Goal: Task Accomplishment & Management: Use online tool/utility

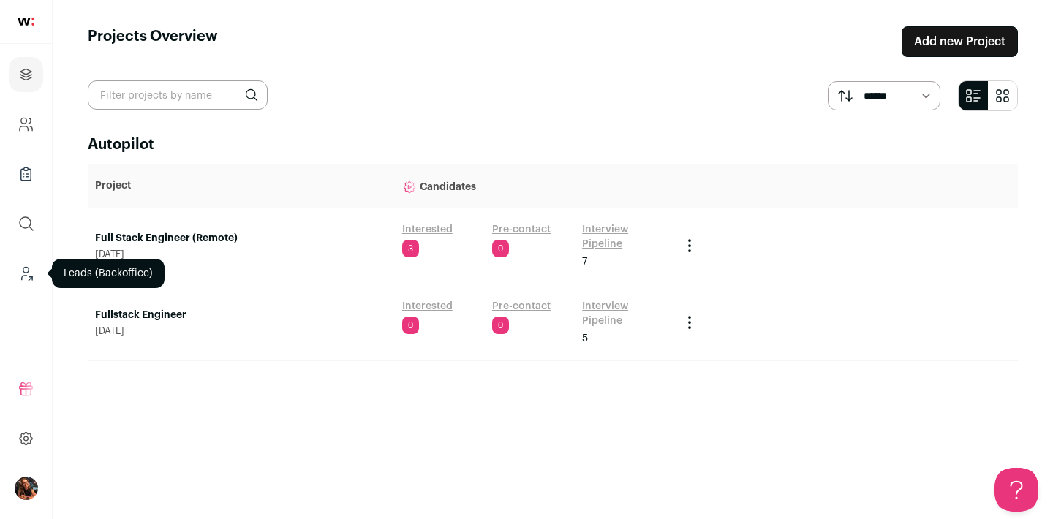
click at [27, 270] on icon "Leads (Backoffice)" at bounding box center [26, 274] width 17 height 18
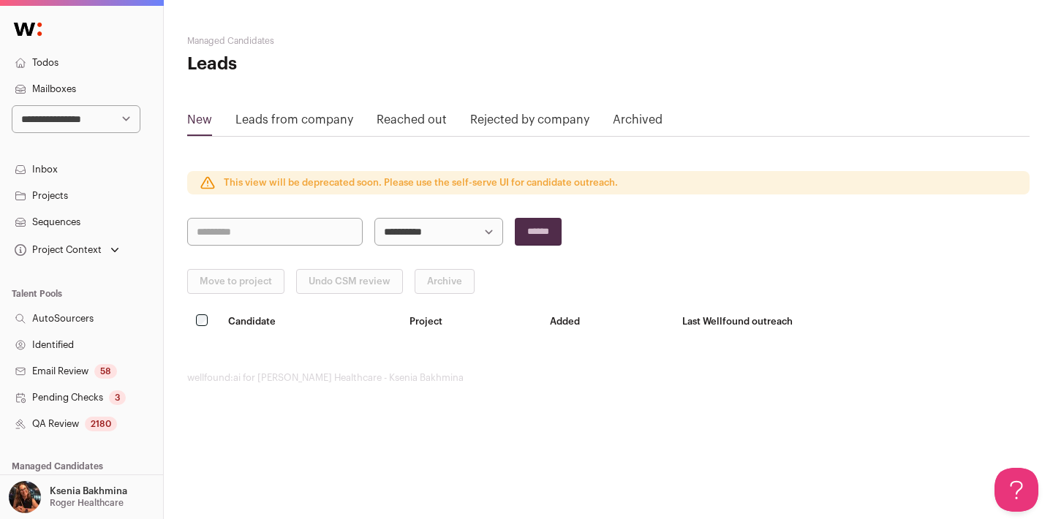
click at [67, 116] on select "**********" at bounding box center [76, 119] width 129 height 28
select select "***"
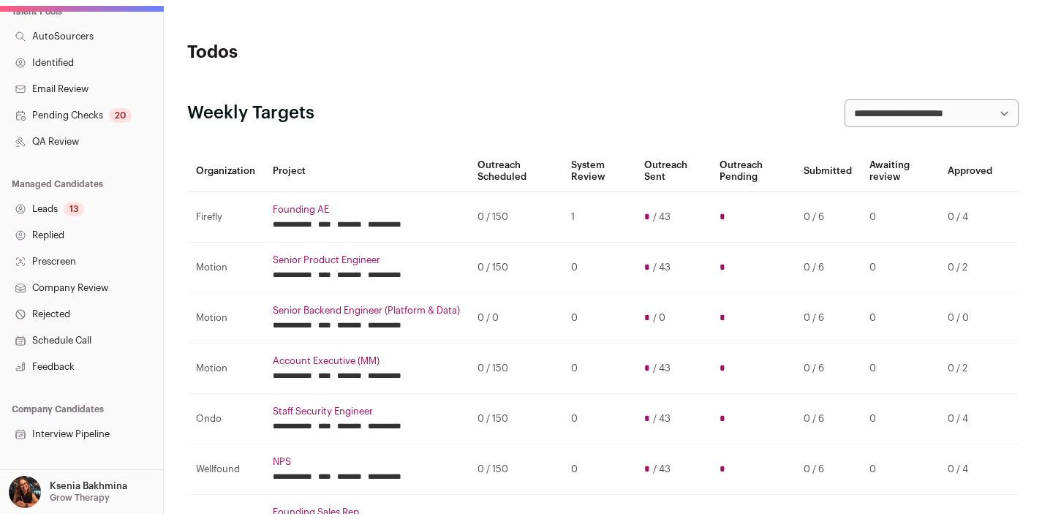
scroll to position [303, 0]
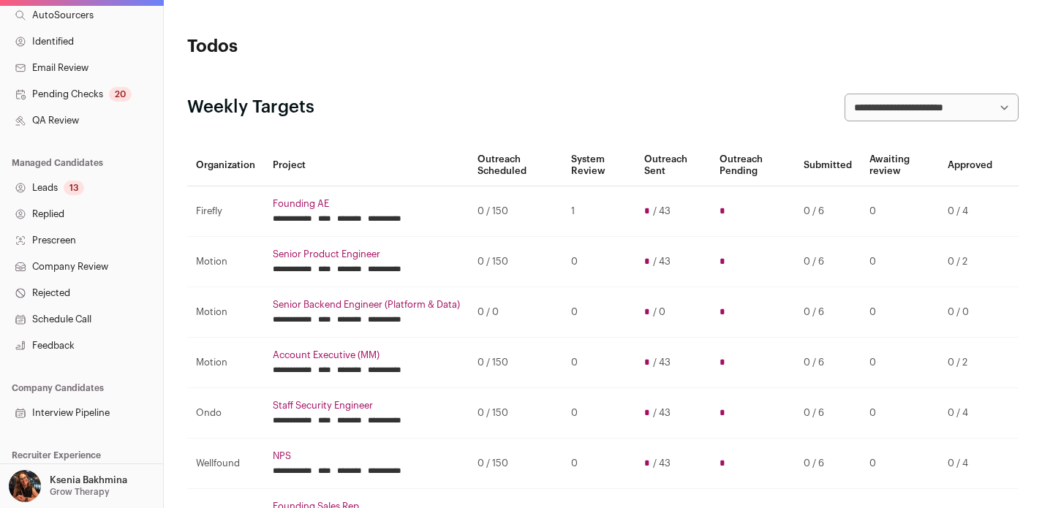
click at [64, 189] on div "13" at bounding box center [74, 188] width 20 height 15
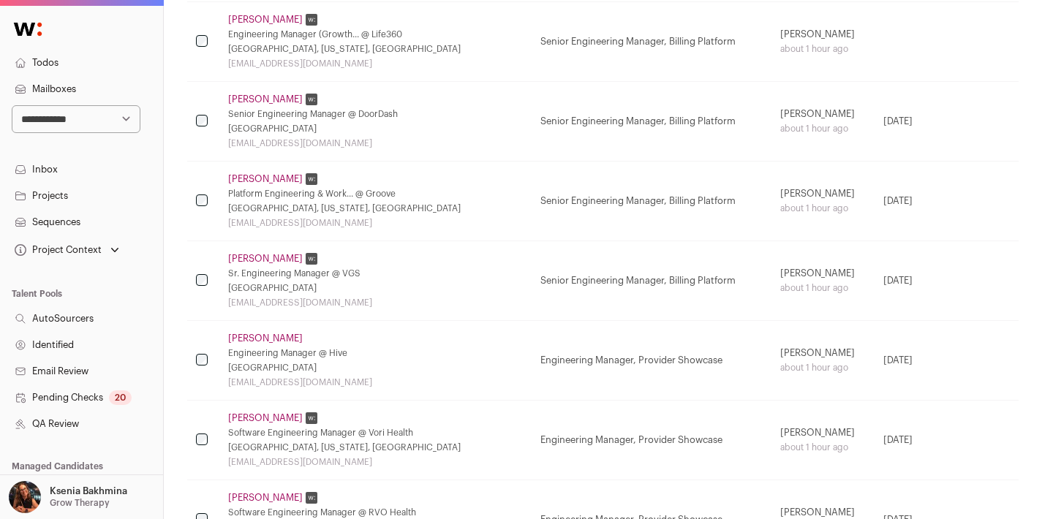
scroll to position [414, 0]
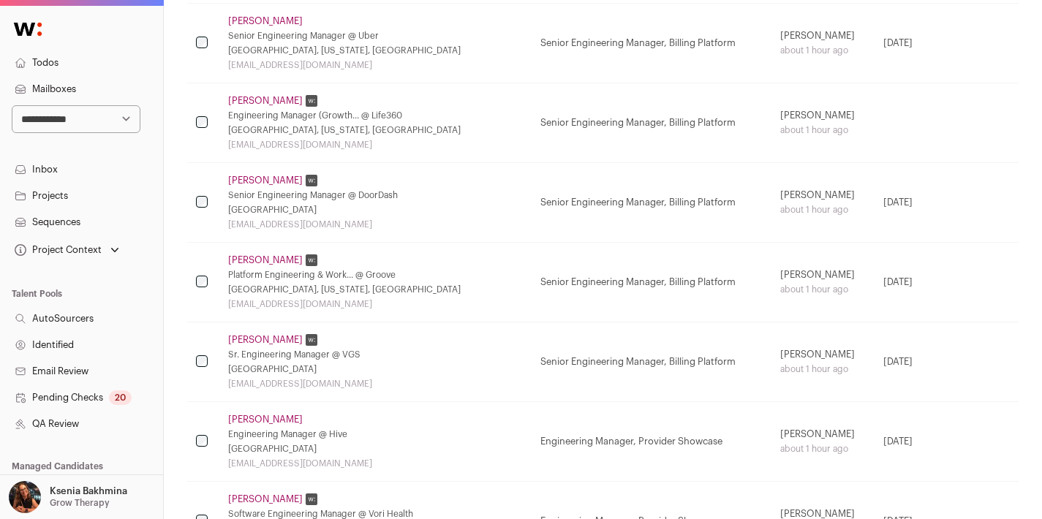
click at [77, 398] on link "Pending Checks 20" at bounding box center [81, 398] width 163 height 26
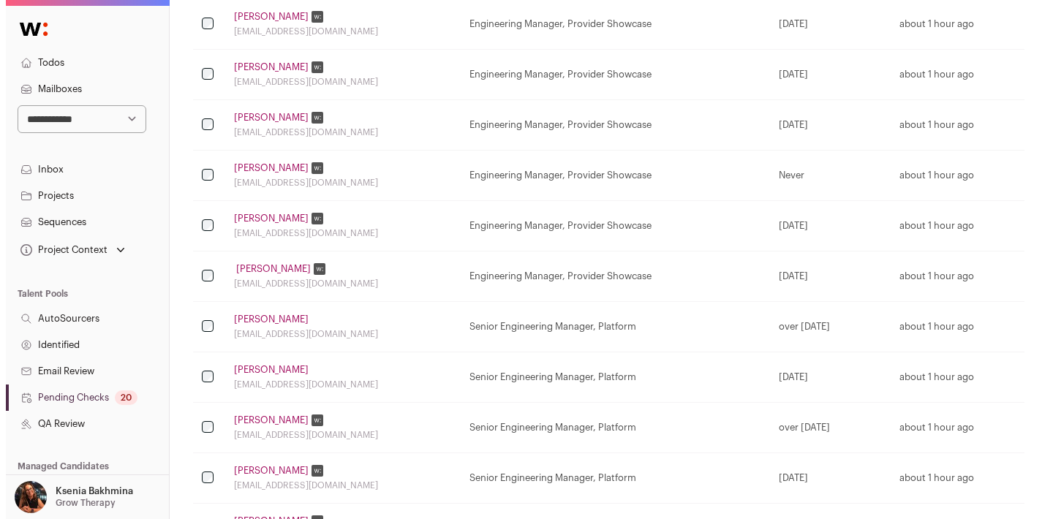
scroll to position [440, 0]
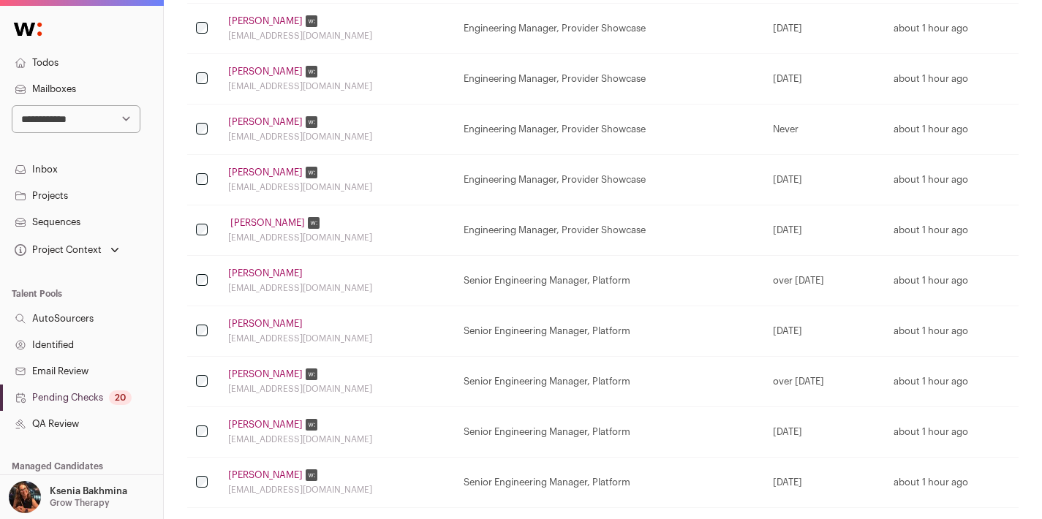
click at [276, 321] on link "[PERSON_NAME]" at bounding box center [265, 324] width 75 height 12
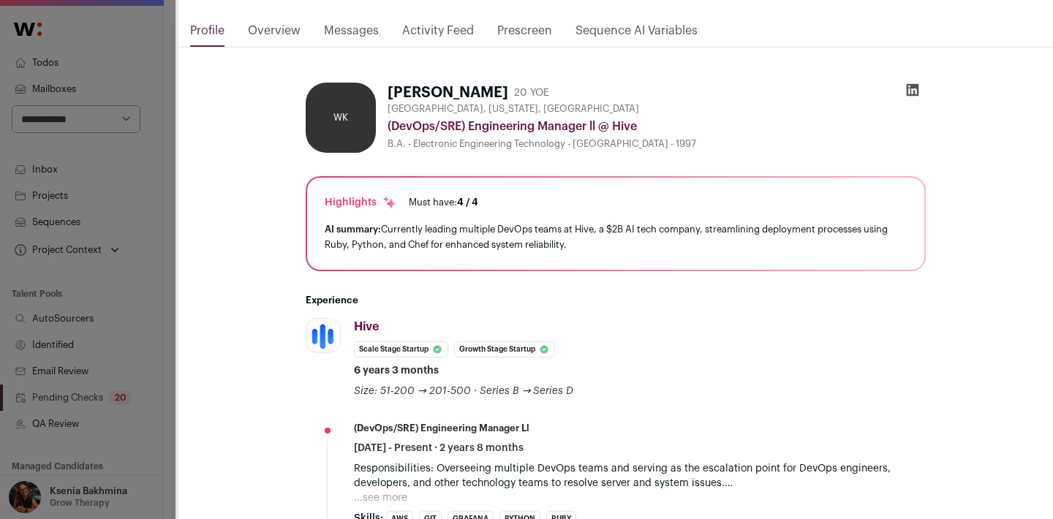
scroll to position [192, 0]
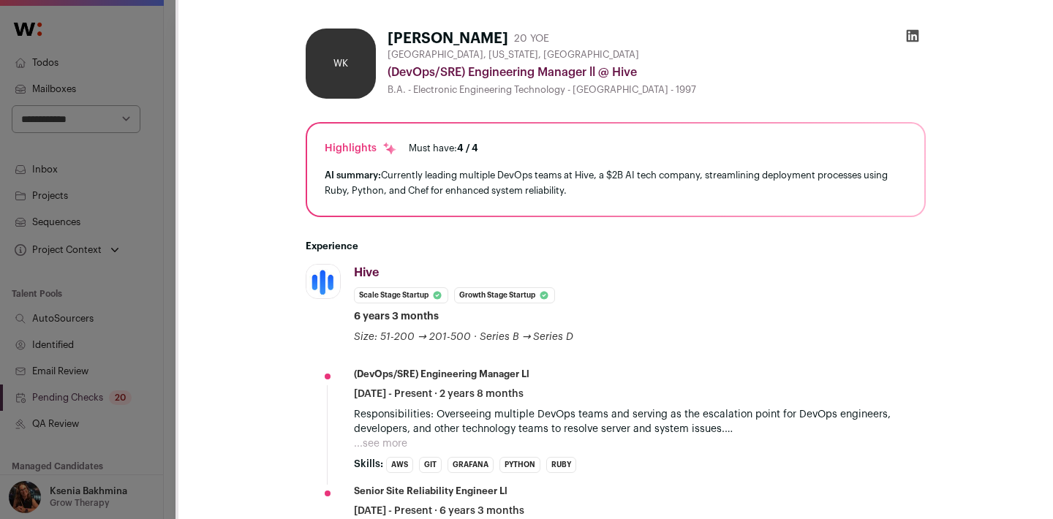
click at [165, 344] on div "**********" at bounding box center [526, 259] width 1053 height 519
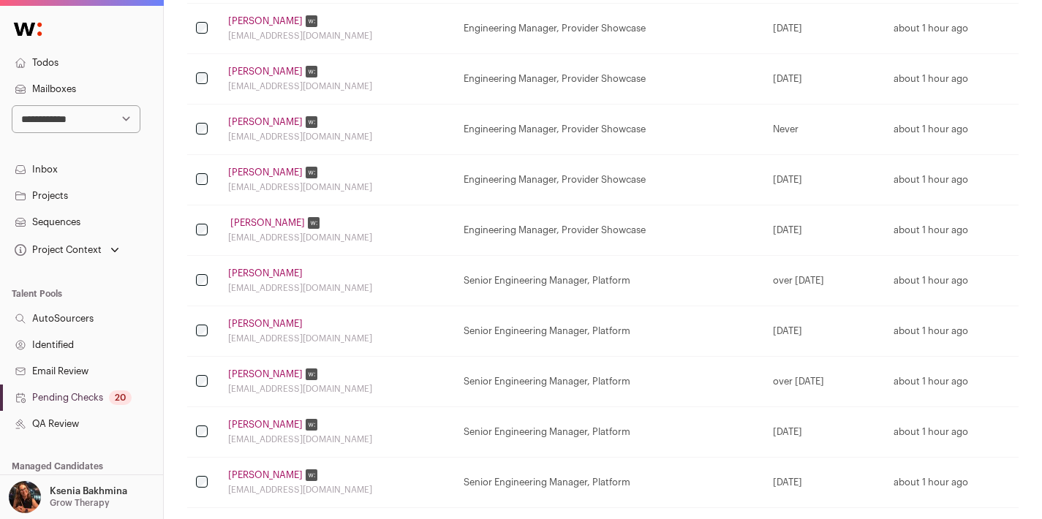
click at [276, 371] on link "[PERSON_NAME]" at bounding box center [265, 375] width 75 height 12
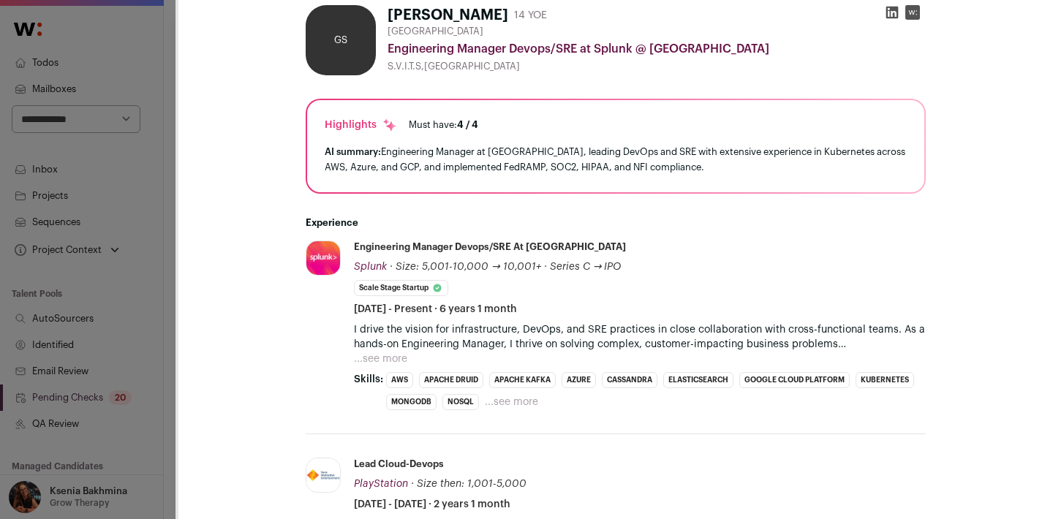
scroll to position [217, 0]
click at [154, 429] on div "**********" at bounding box center [526, 259] width 1053 height 519
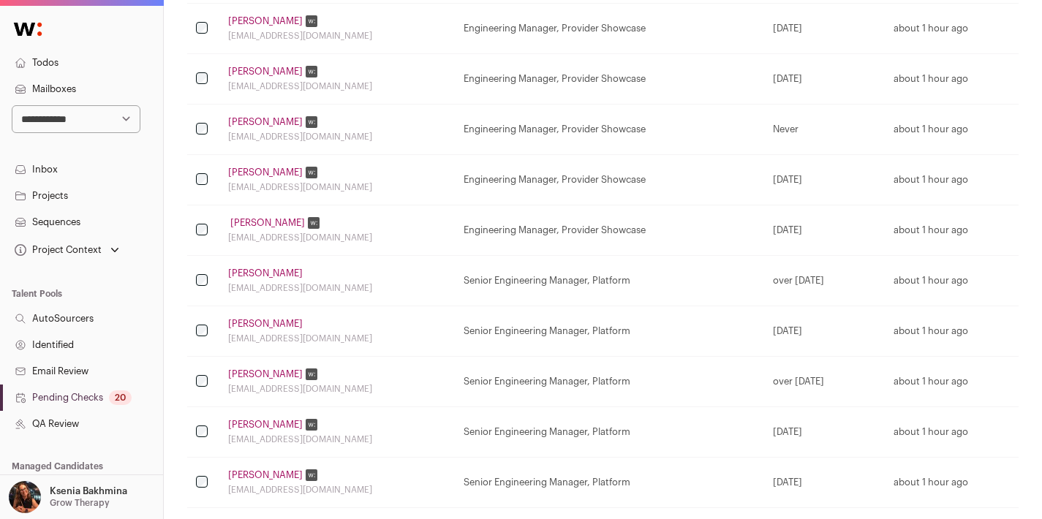
click at [260, 426] on link "[PERSON_NAME]" at bounding box center [265, 425] width 75 height 12
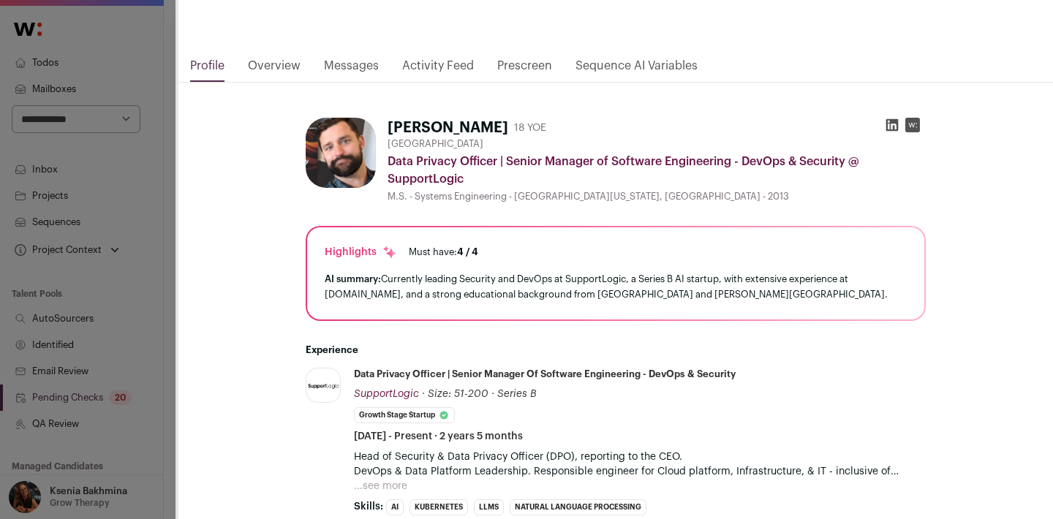
scroll to position [105, 0]
click at [159, 312] on div "**********" at bounding box center [526, 259] width 1053 height 519
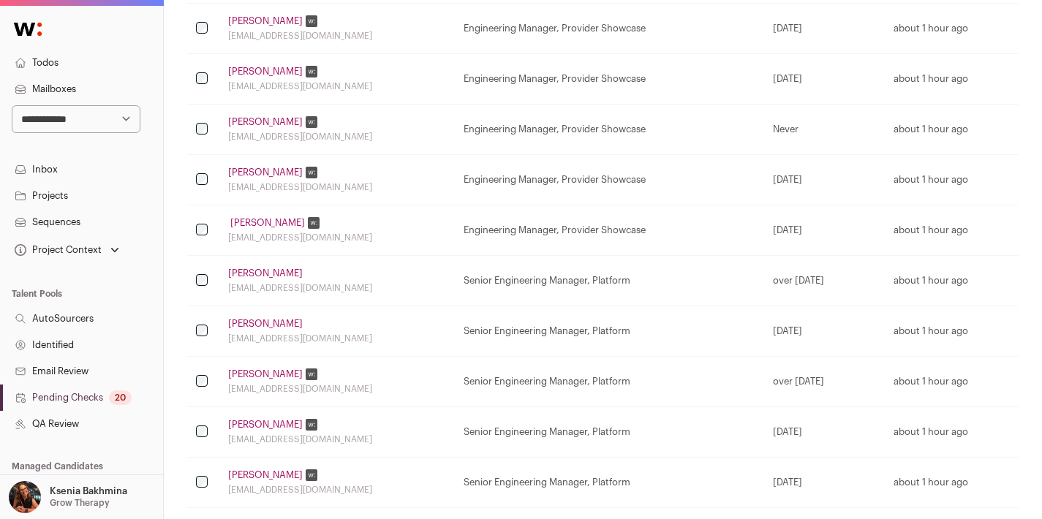
click at [275, 274] on div "[PERSON_NAME]" at bounding box center [337, 274] width 218 height 12
click at [269, 272] on link "[PERSON_NAME]" at bounding box center [265, 274] width 75 height 12
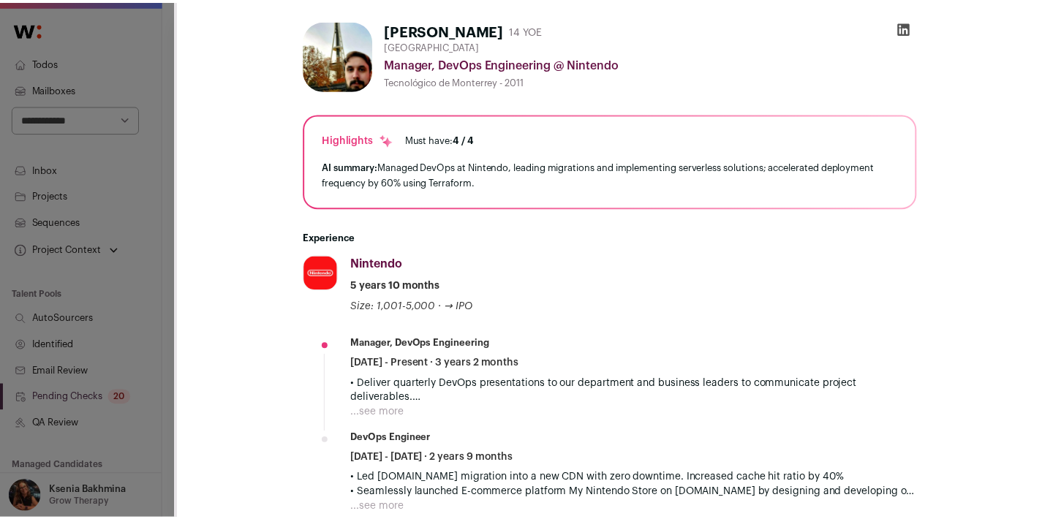
scroll to position [266, 0]
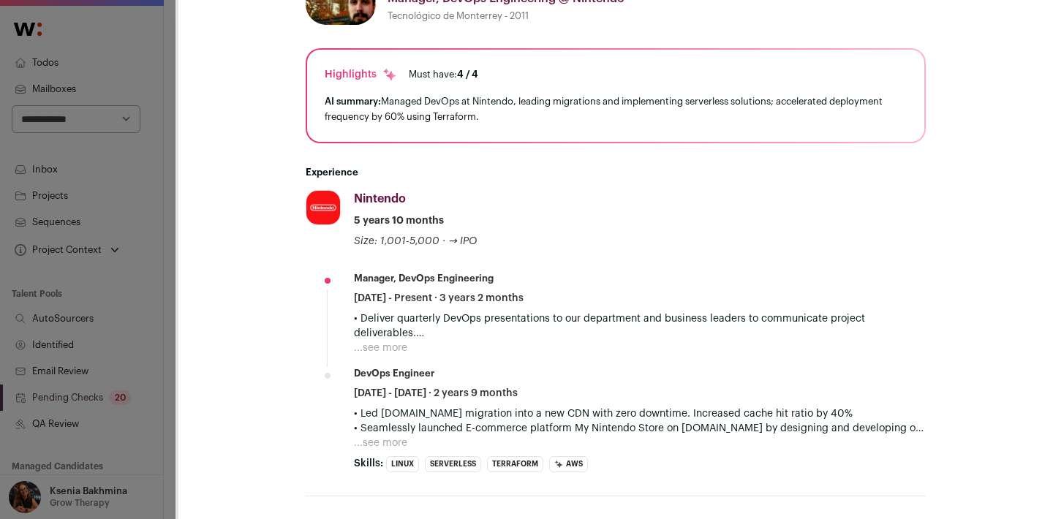
click at [169, 293] on div "**********" at bounding box center [526, 259] width 1053 height 519
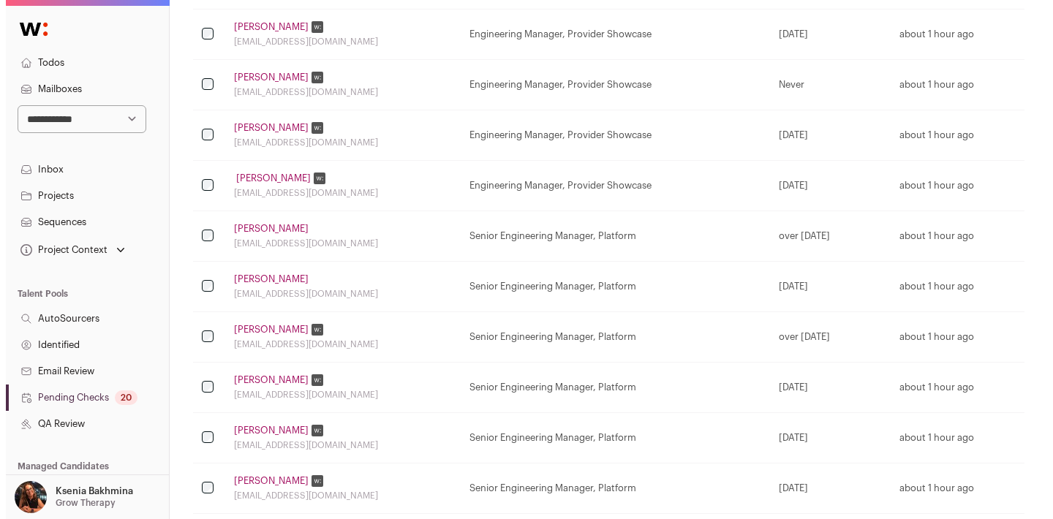
scroll to position [494, 0]
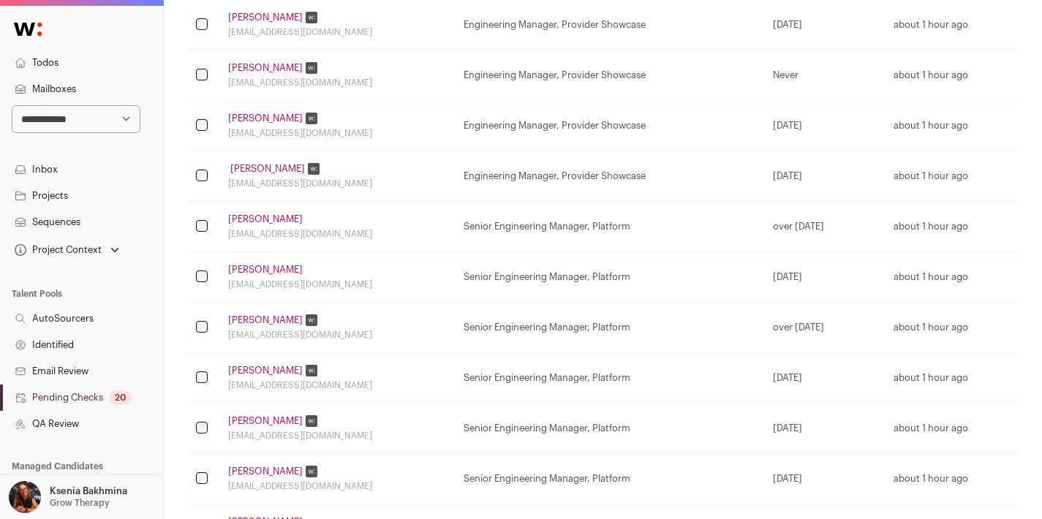
click at [242, 471] on link "[PERSON_NAME]" at bounding box center [265, 472] width 75 height 12
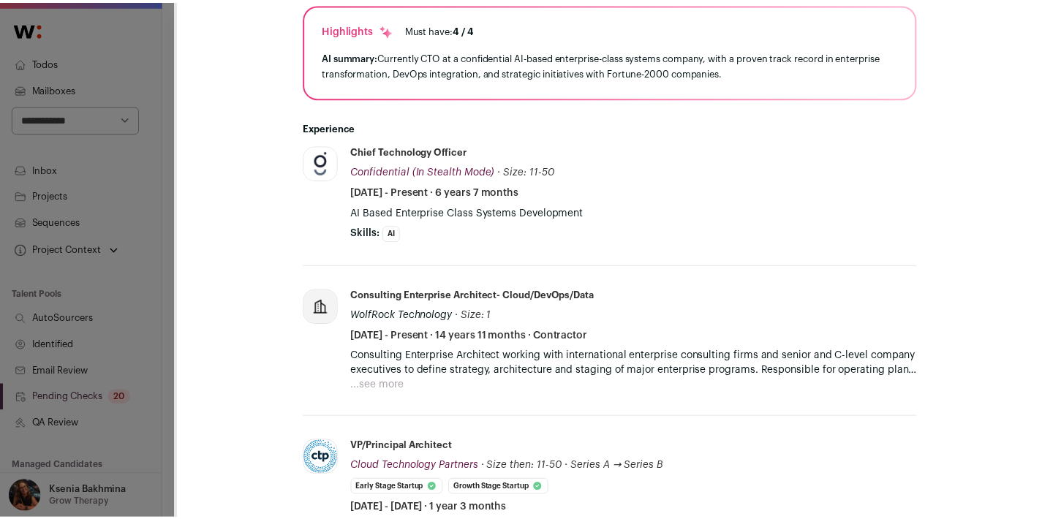
scroll to position [312, 0]
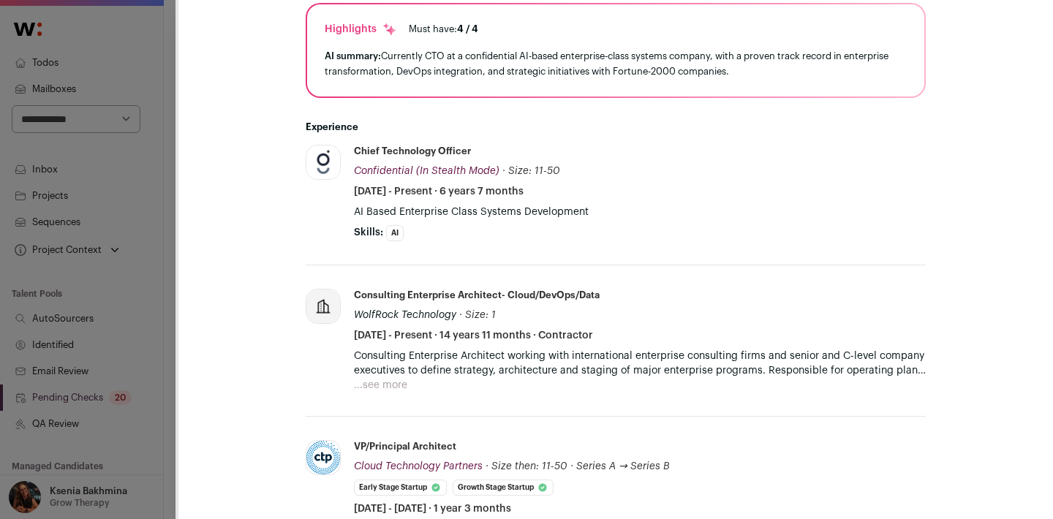
click at [140, 357] on div "**********" at bounding box center [526, 259] width 1053 height 519
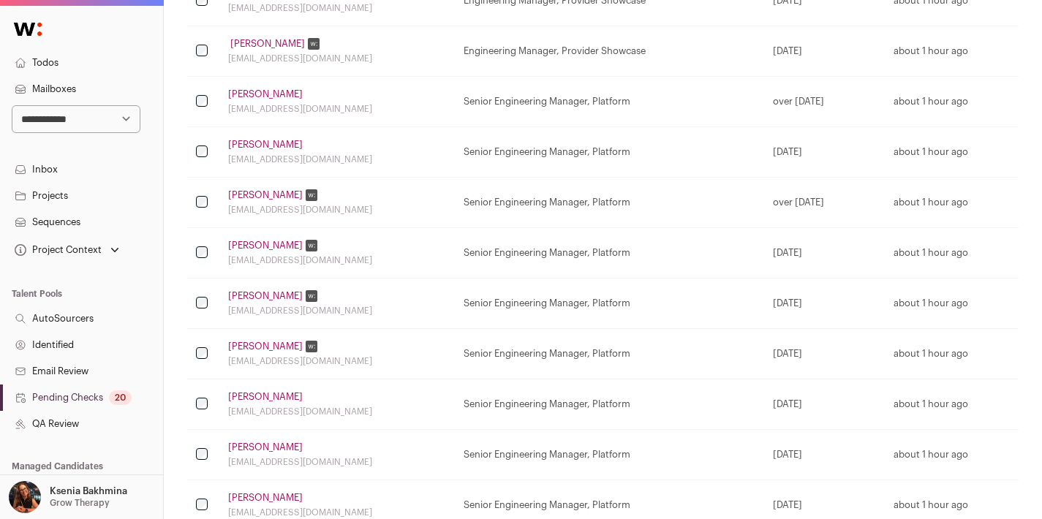
scroll to position [676, 0]
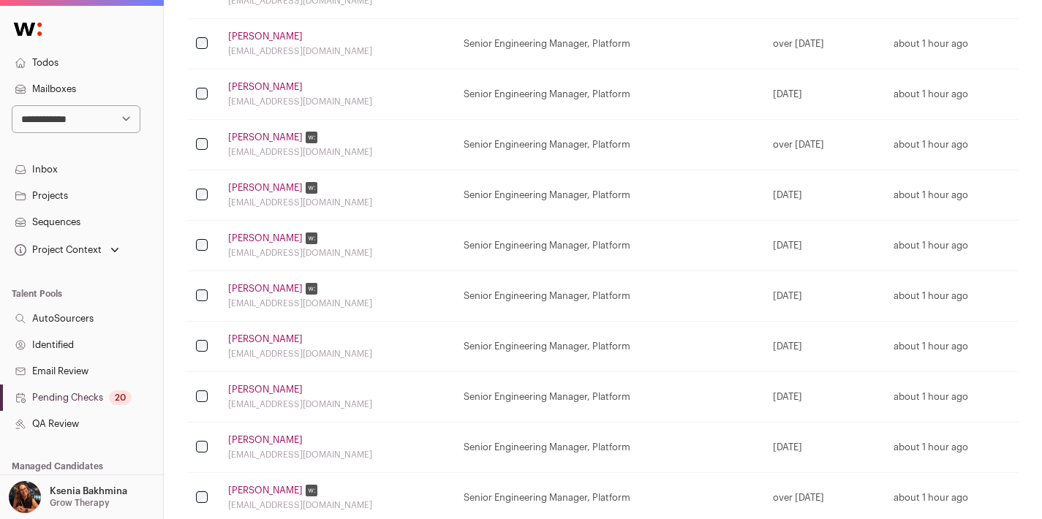
click at [270, 338] on link "[PERSON_NAME]" at bounding box center [265, 339] width 75 height 12
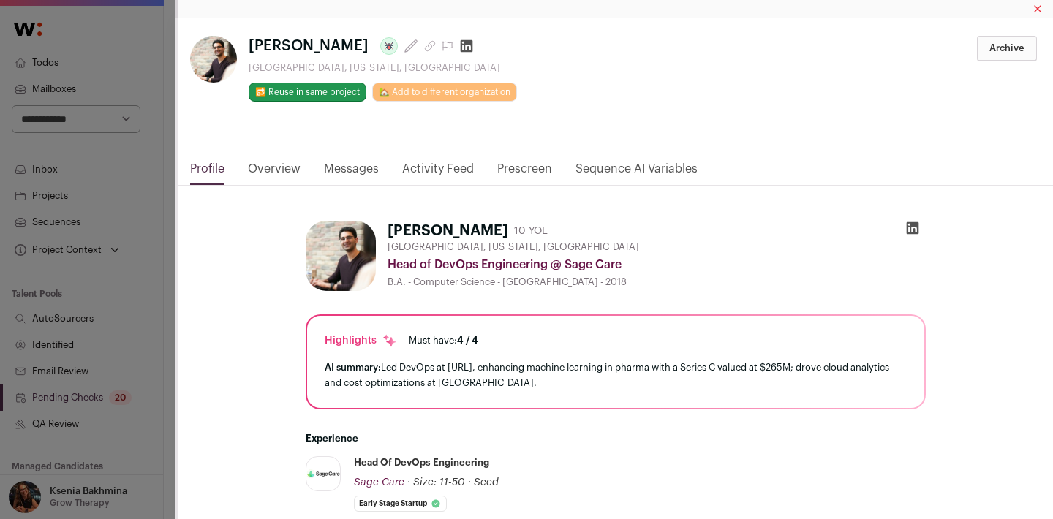
click at [159, 330] on div "**********" at bounding box center [526, 259] width 1053 height 519
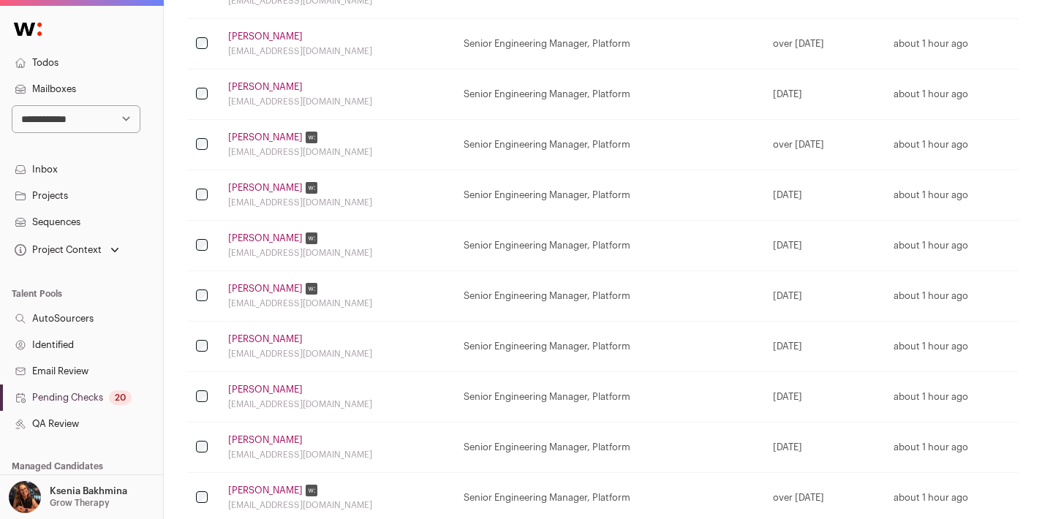
click at [196, 339] on td at bounding box center [203, 347] width 32 height 50
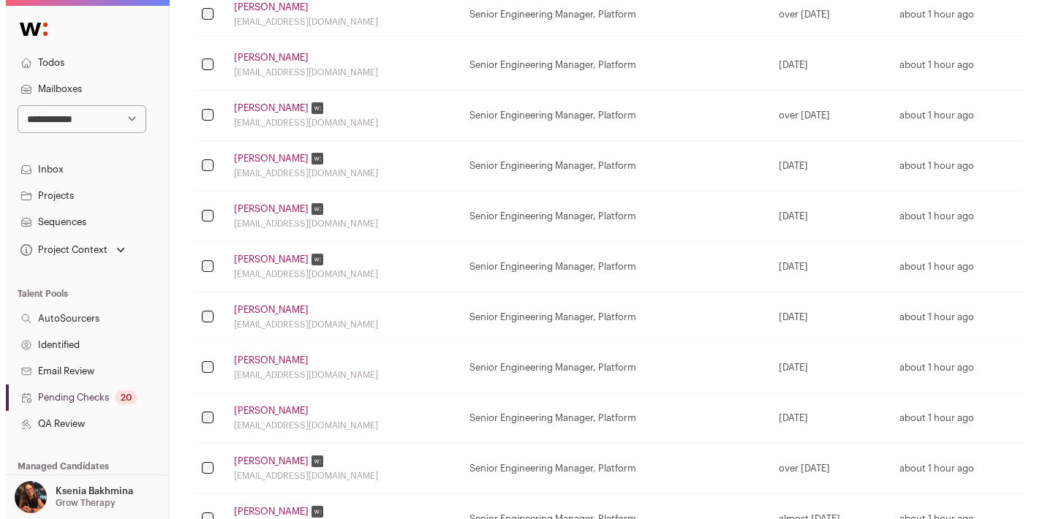
scroll to position [706, 0]
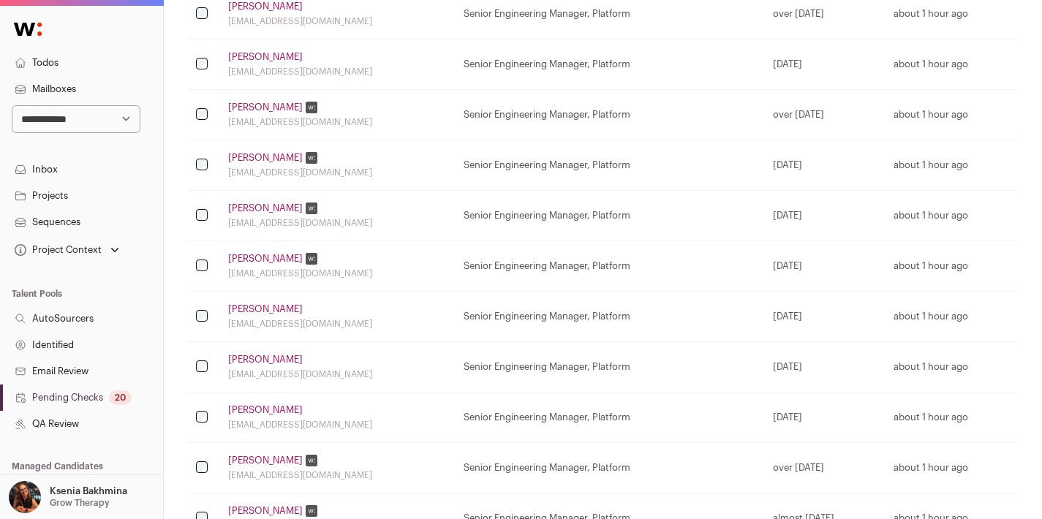
click at [268, 461] on link "[PERSON_NAME]" at bounding box center [265, 461] width 75 height 12
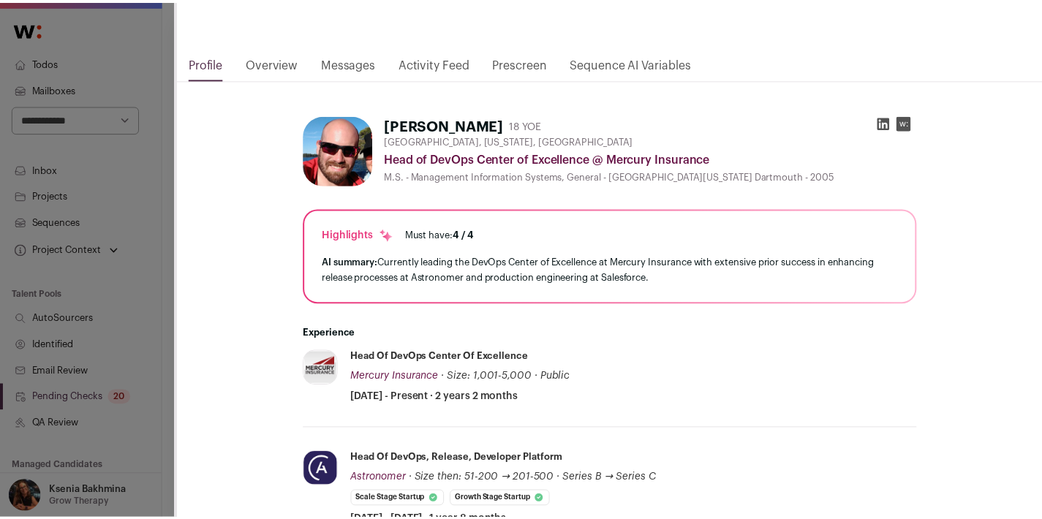
scroll to position [106, 0]
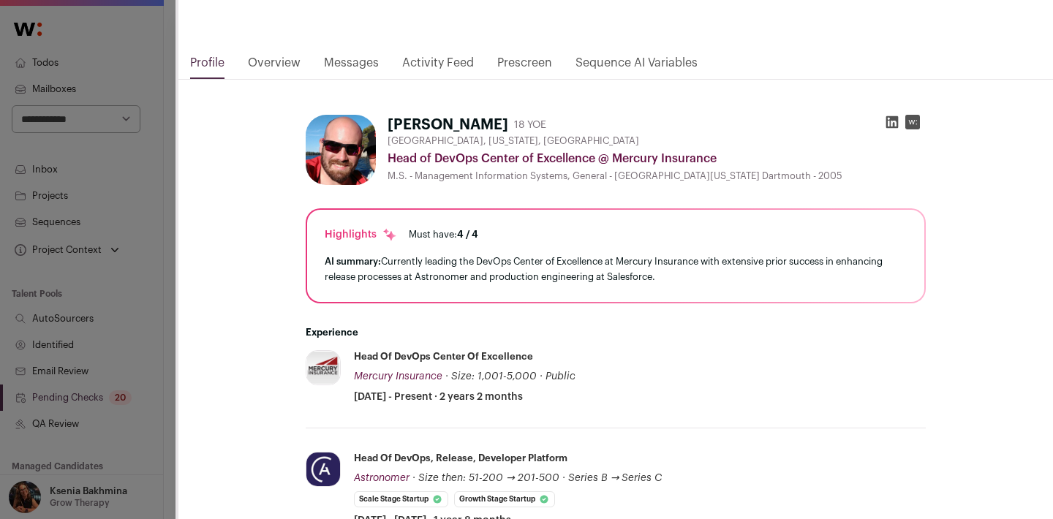
click at [158, 391] on div "**********" at bounding box center [526, 259] width 1053 height 519
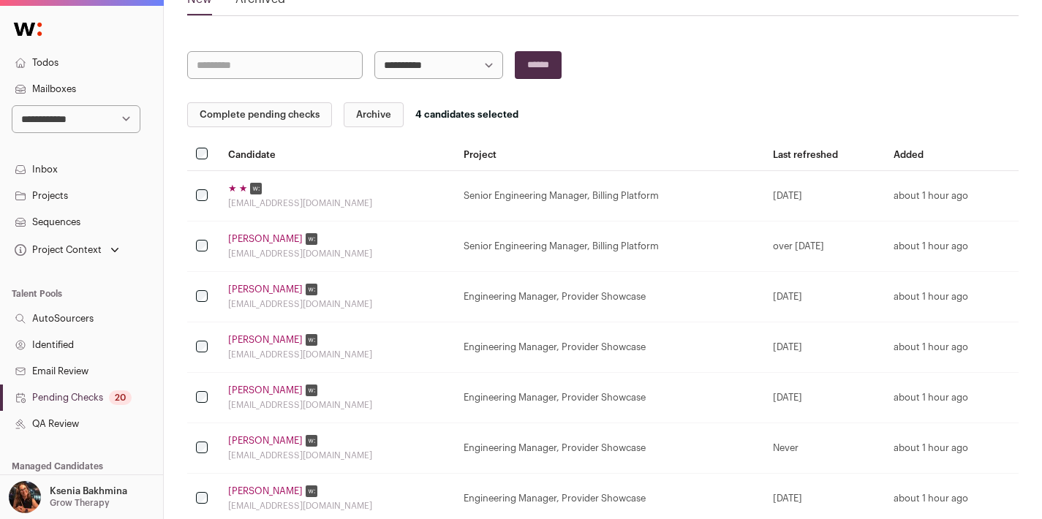
scroll to position [0, 0]
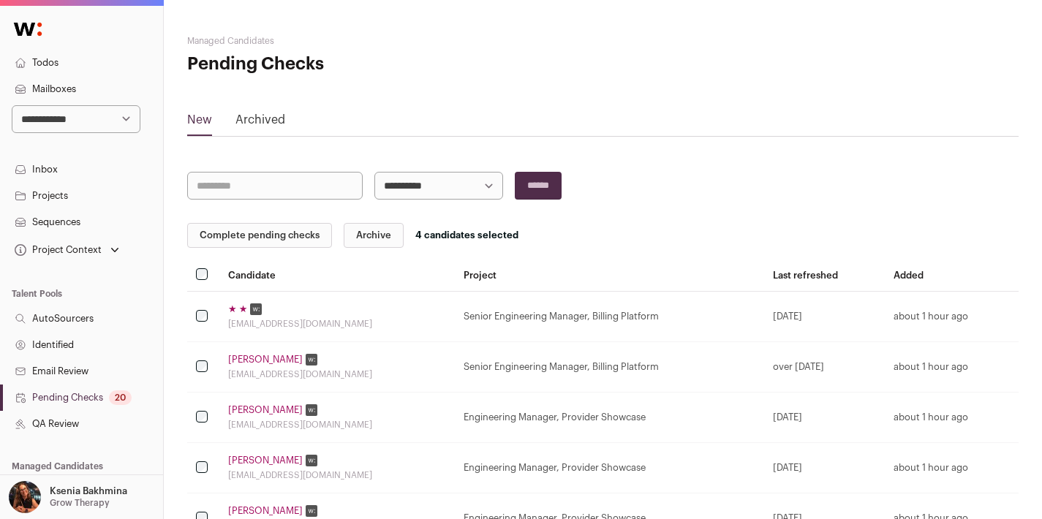
click at [275, 242] on button "Complete pending checks" at bounding box center [259, 235] width 145 height 25
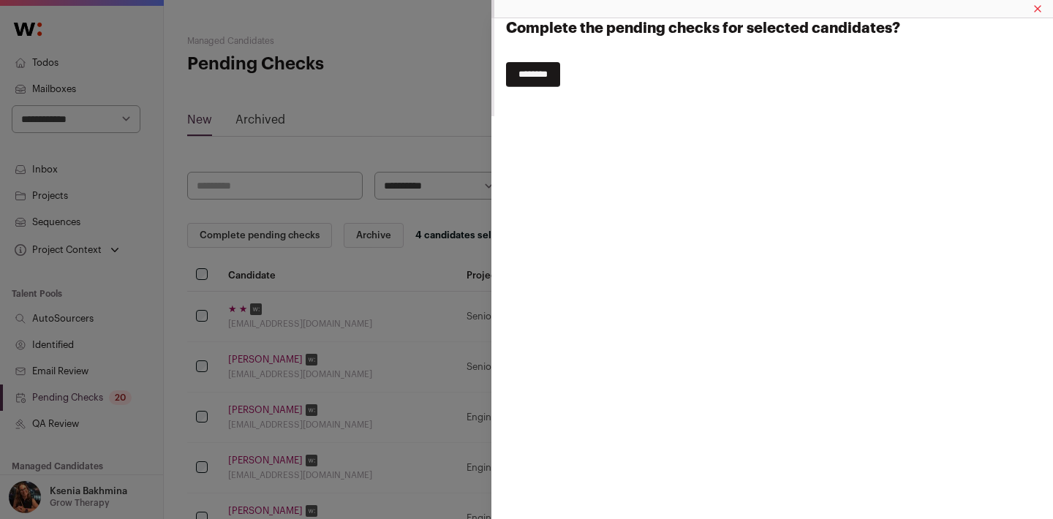
click at [529, 71] on input "********" at bounding box center [533, 74] width 54 height 25
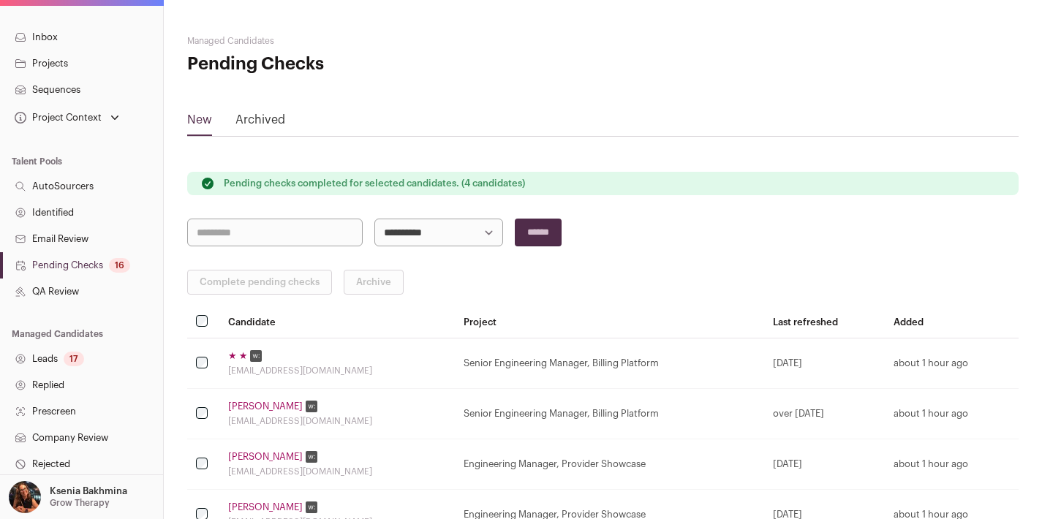
scroll to position [133, 0]
click at [55, 355] on link "Leads 17" at bounding box center [81, 358] width 163 height 26
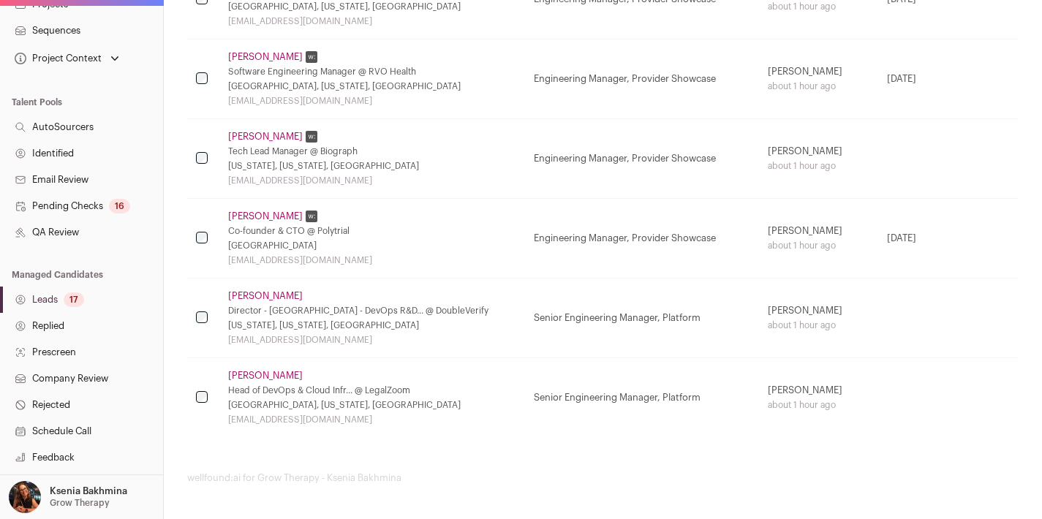
scroll to position [322, 0]
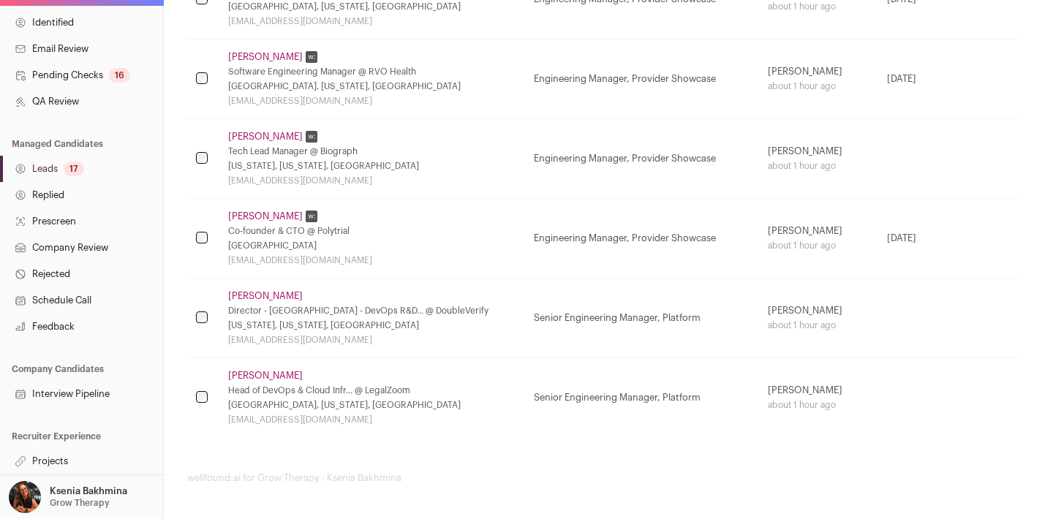
click at [61, 468] on link "Projects" at bounding box center [81, 461] width 163 height 26
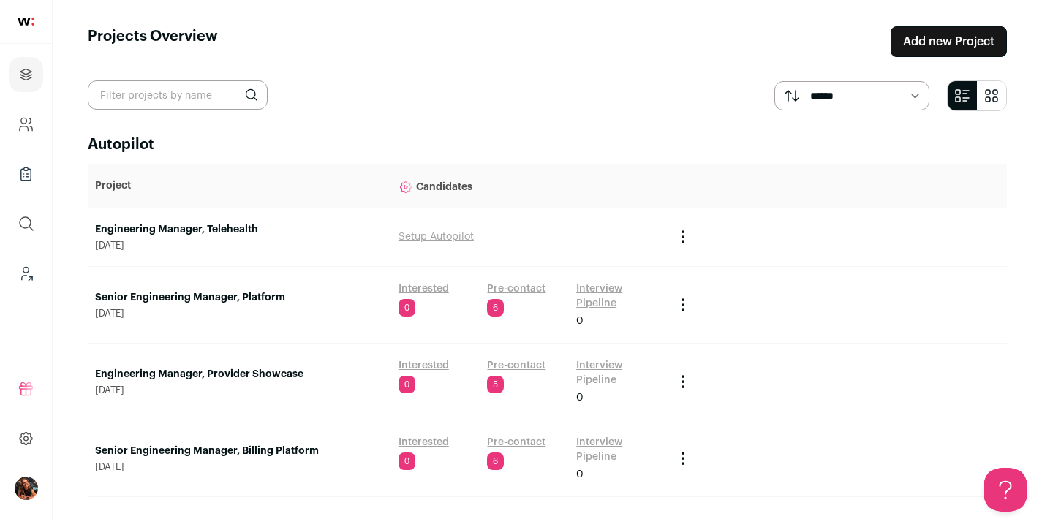
click at [188, 295] on link "Senior Engineering Manager, Platform" at bounding box center [239, 297] width 289 height 15
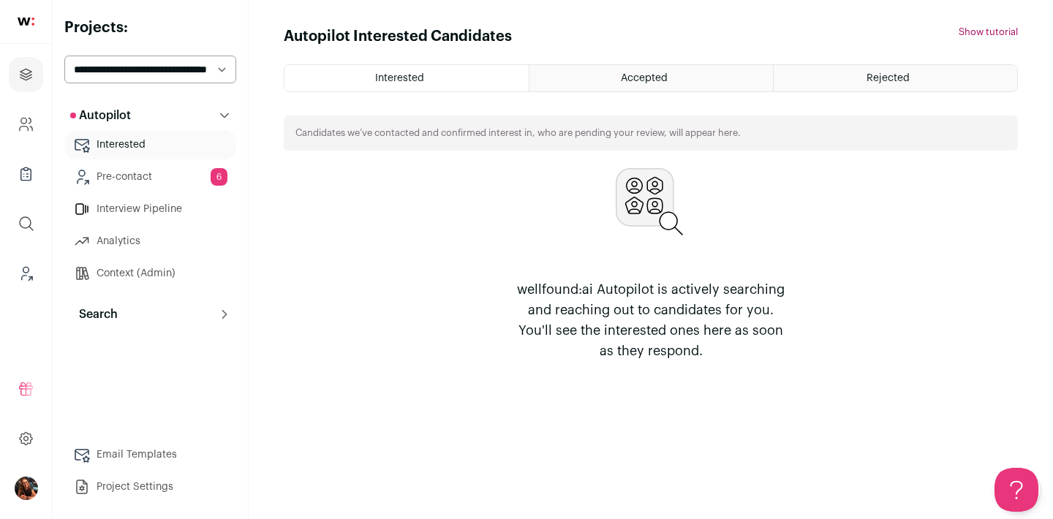
click at [121, 175] on link "Pre-contact 6" at bounding box center [150, 176] width 172 height 29
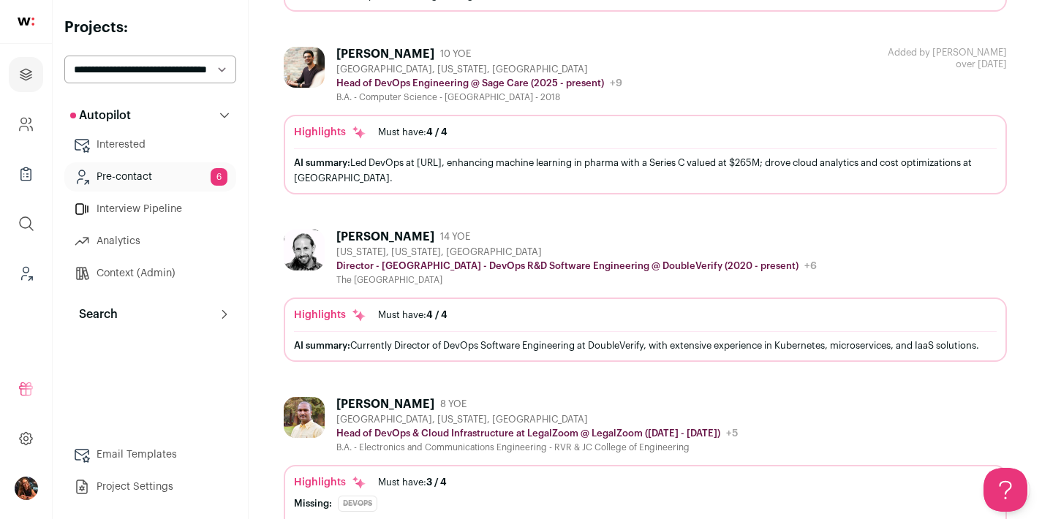
scroll to position [701, 0]
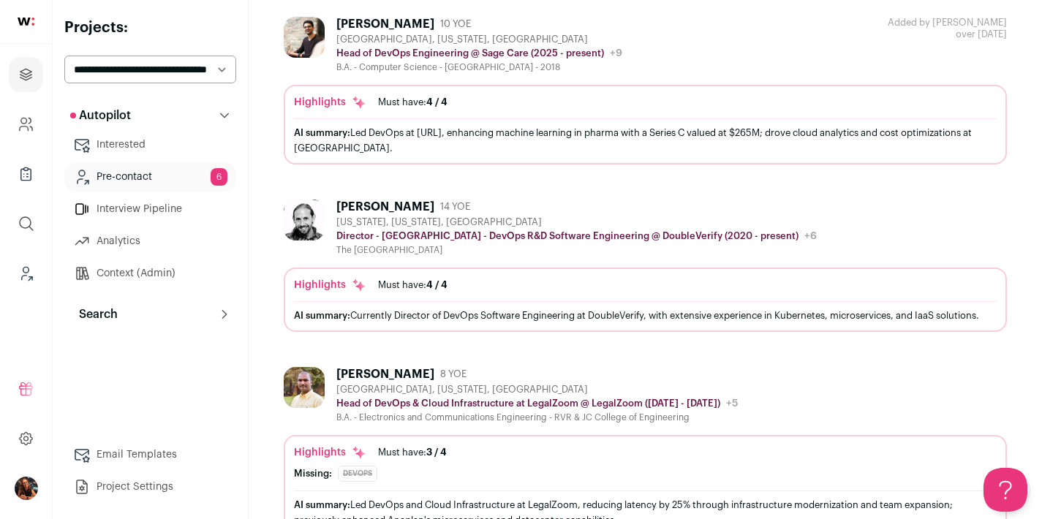
click at [116, 69] on select "**********" at bounding box center [150, 70] width 172 height 28
click at [37, 74] on link "Projects" at bounding box center [26, 74] width 34 height 35
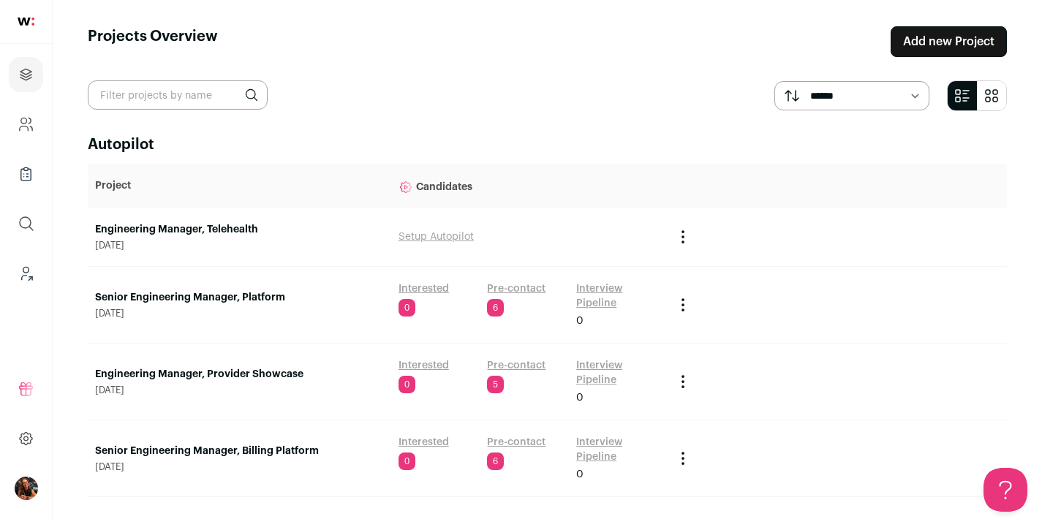
click at [526, 364] on link "Pre-contact" at bounding box center [516, 365] width 59 height 15
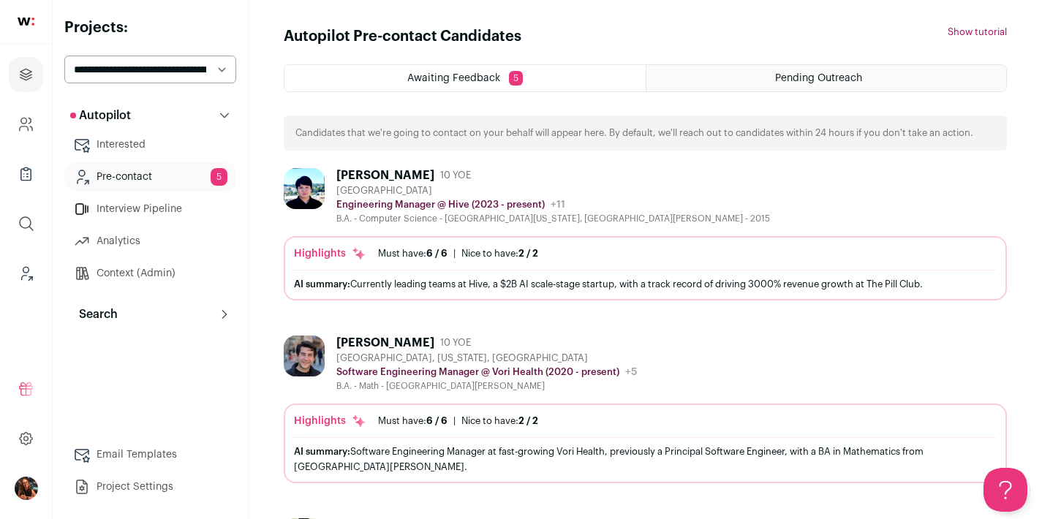
click at [392, 175] on div "[PERSON_NAME]" at bounding box center [385, 175] width 98 height 15
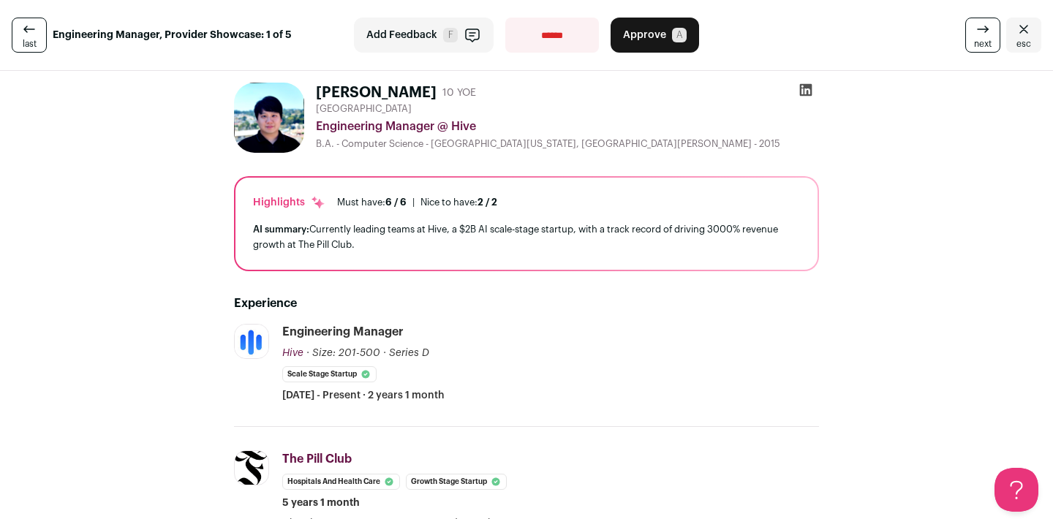
click at [974, 39] on span "next" at bounding box center [983, 44] width 18 height 12
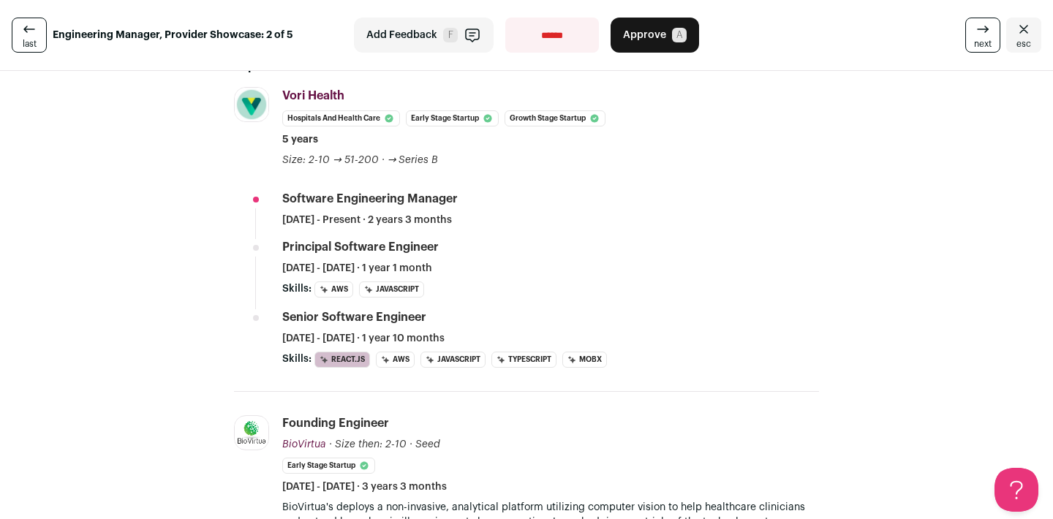
scroll to position [518, 0]
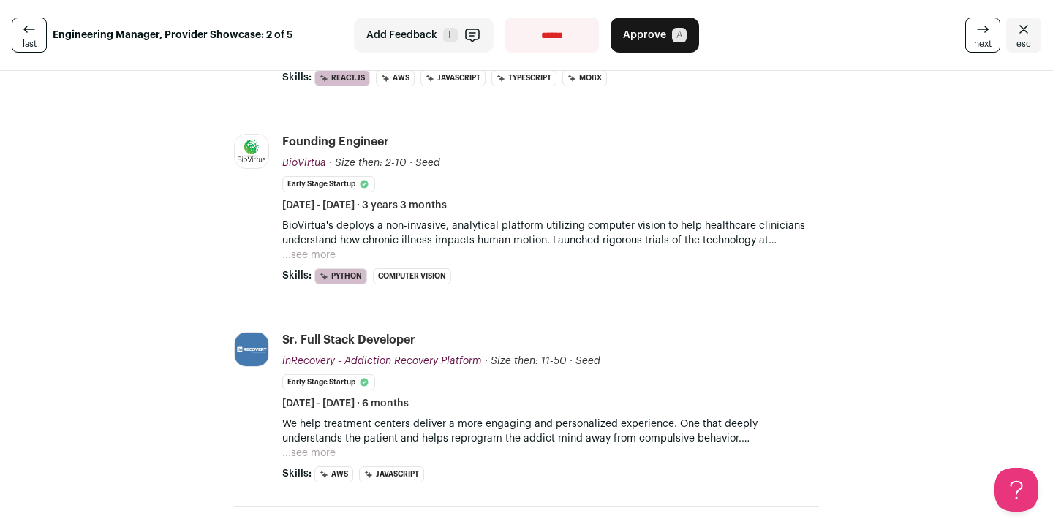
click at [965, 37] on link "next" at bounding box center [982, 35] width 35 height 35
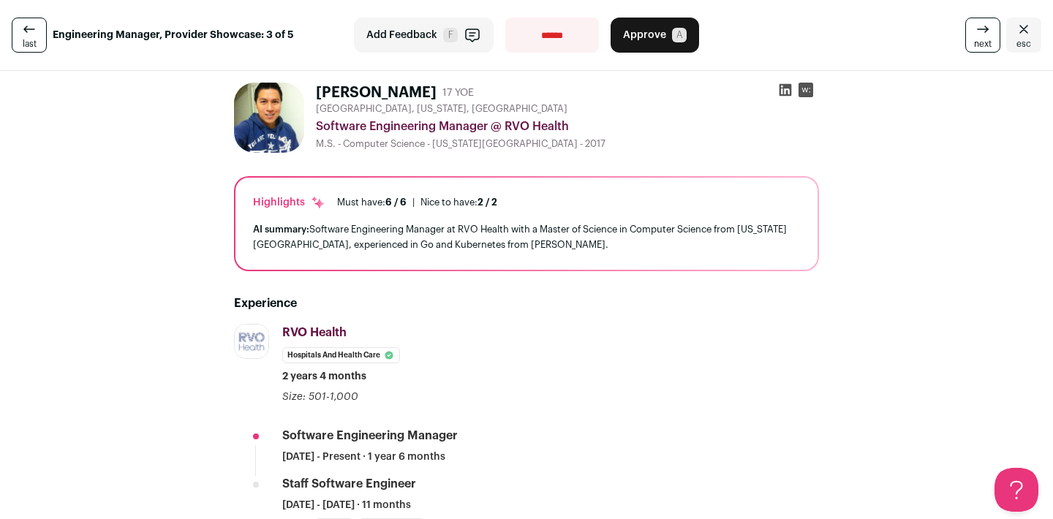
click at [1017, 27] on icon "Close" at bounding box center [1024, 29] width 18 height 18
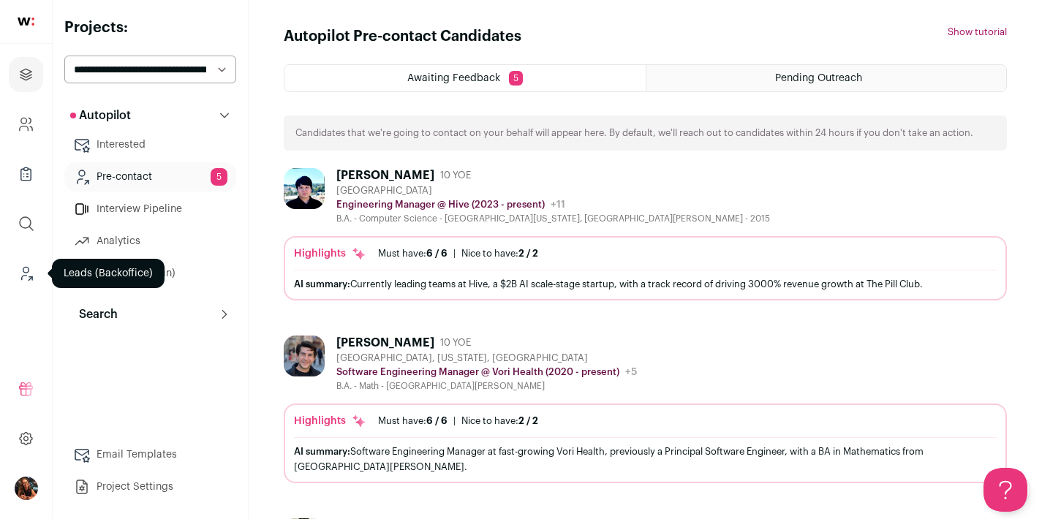
click at [19, 270] on icon "Leads (Backoffice)" at bounding box center [26, 274] width 17 height 18
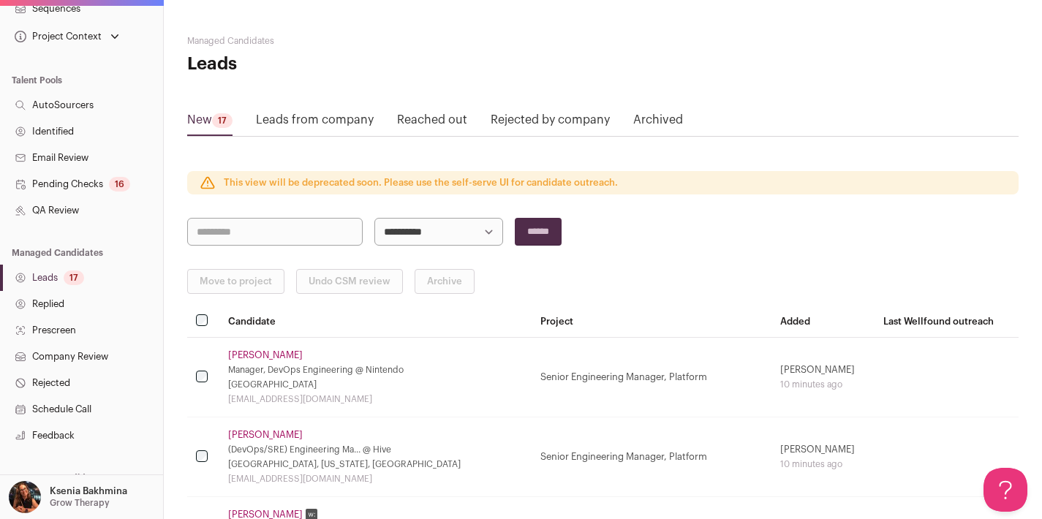
scroll to position [322, 0]
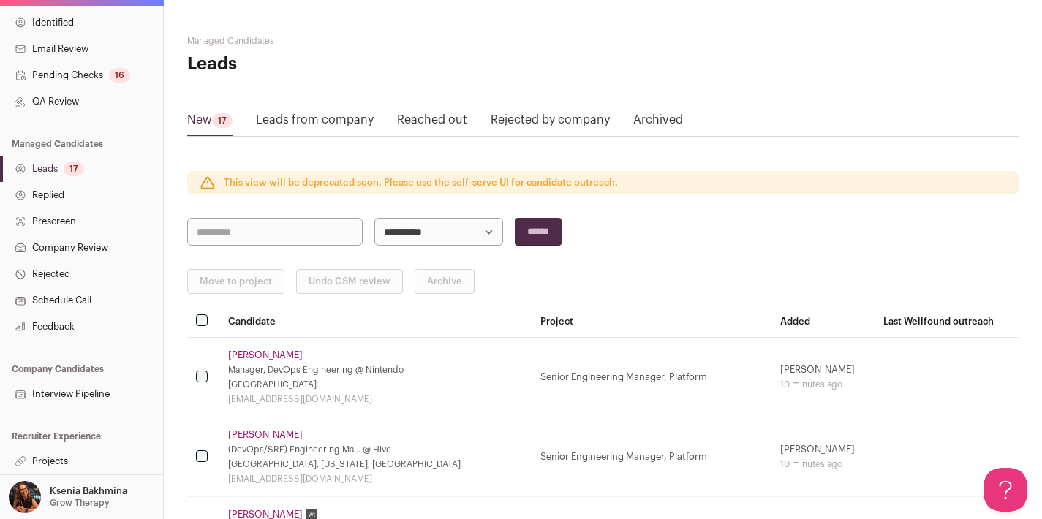
click at [57, 461] on link "Projects" at bounding box center [81, 461] width 163 height 26
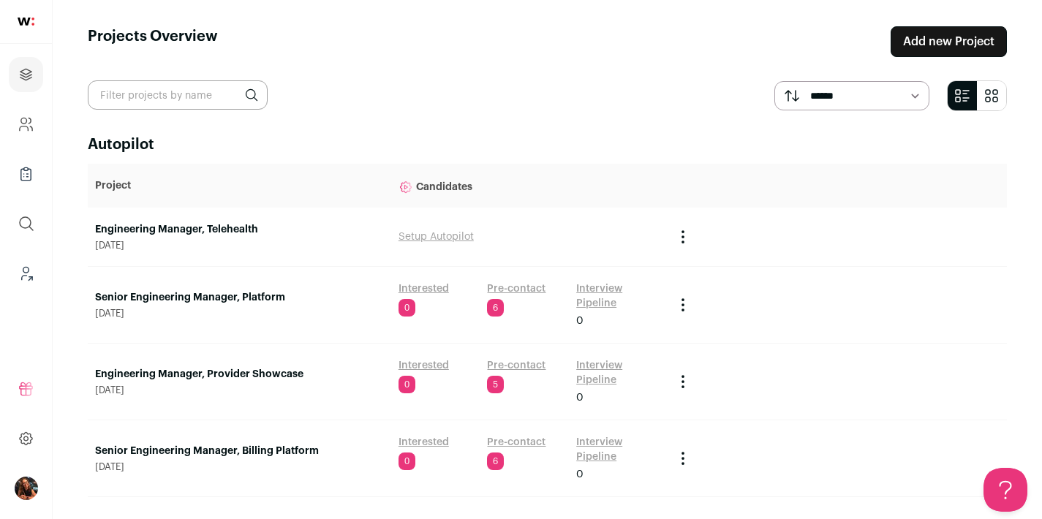
click at [529, 442] on link "Pre-contact" at bounding box center [516, 442] width 59 height 15
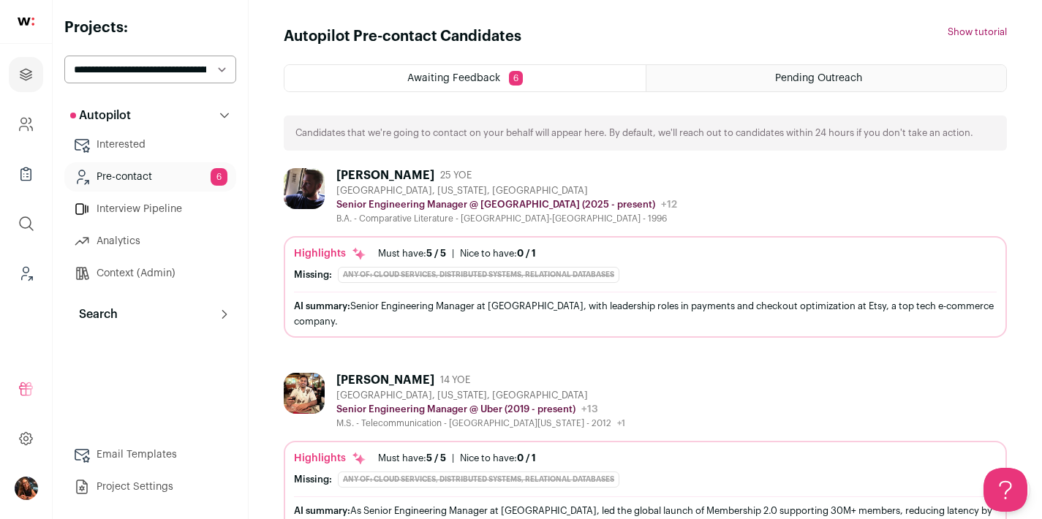
click at [384, 174] on div "[PERSON_NAME]" at bounding box center [385, 175] width 98 height 15
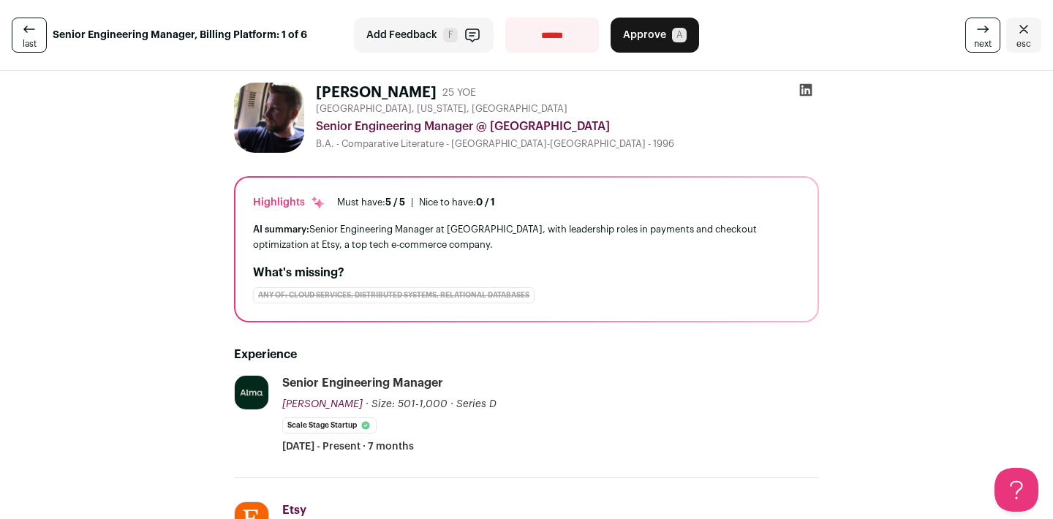
click at [1015, 34] on icon "Close" at bounding box center [1024, 29] width 18 height 18
